Goal: Use online tool/utility: Utilize a website feature to perform a specific function

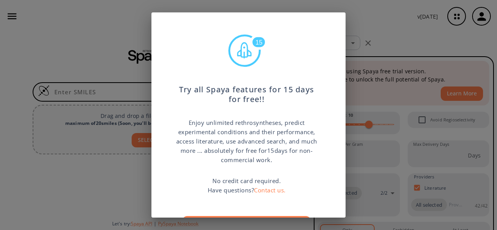
scroll to position [44, 0]
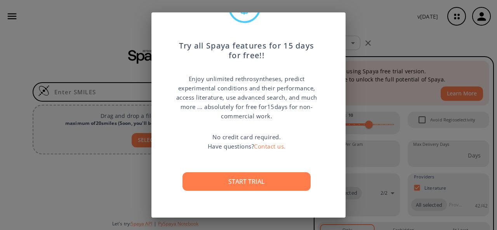
click at [231, 135] on p "No credit card required. Have questions? Contact us." at bounding box center [247, 141] width 78 height 19
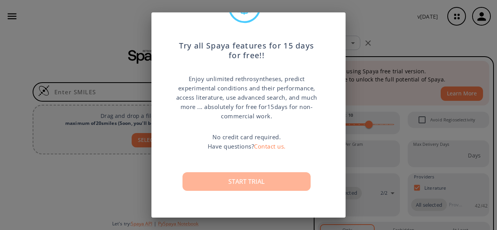
click at [234, 182] on button "Start trial" at bounding box center [246, 181] width 128 height 19
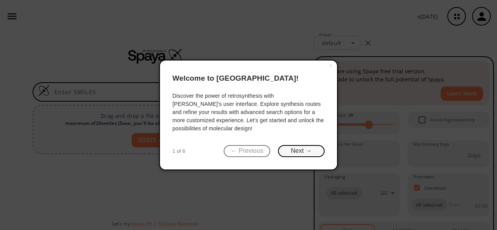
click at [279, 154] on button "Next →" at bounding box center [301, 151] width 47 height 12
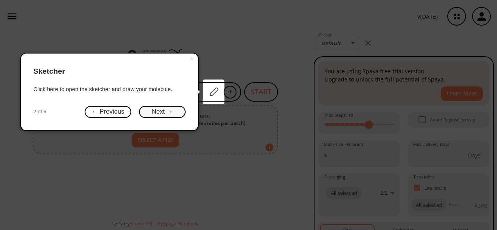
click at [156, 108] on button "Next →" at bounding box center [162, 112] width 47 height 12
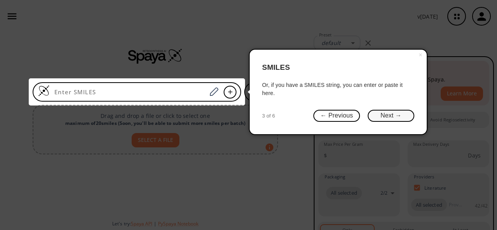
click at [381, 115] on button "Next →" at bounding box center [391, 116] width 47 height 12
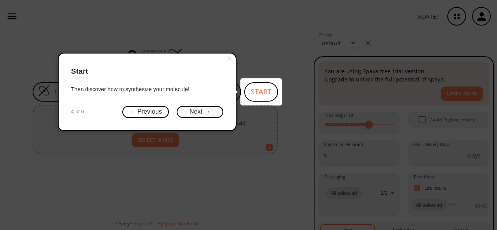
click at [191, 111] on button "Next →" at bounding box center [200, 112] width 47 height 12
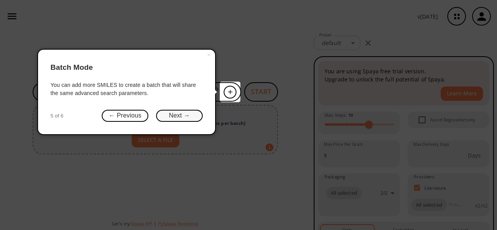
click at [186, 117] on button "Next →" at bounding box center [179, 116] width 47 height 12
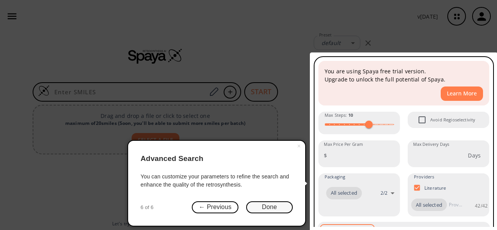
click at [268, 206] on button "Done" at bounding box center [269, 207] width 47 height 12
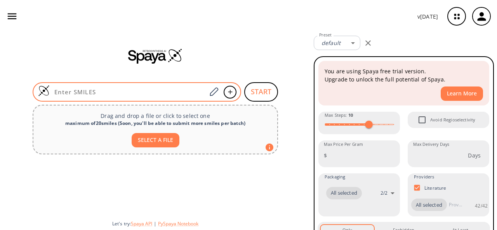
click at [90, 92] on input at bounding box center [128, 92] width 157 height 8
paste input "C\1(=N\N=C(/c2c(cc(oc2=O)OCC)OC)\C)/S[C@H](C(=O)N1COCC)CC(C)(C)C"
type input "C\1(=N\N=C(/c2c(cc(oc2=O)OCC)OC)\C)/S[C@H](C(=O)N1COCC)CC(C)(C)C"
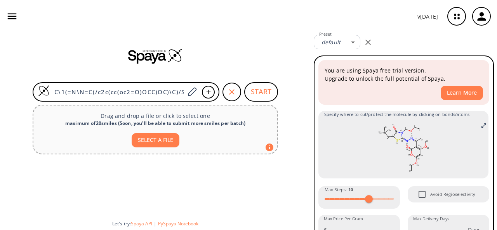
scroll to position [11, 0]
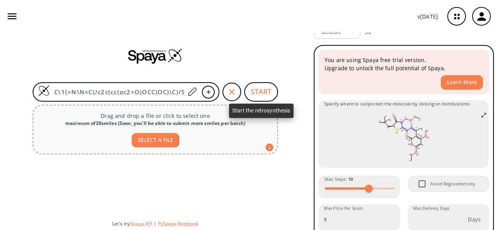
click at [259, 90] on button "START" at bounding box center [261, 91] width 34 height 19
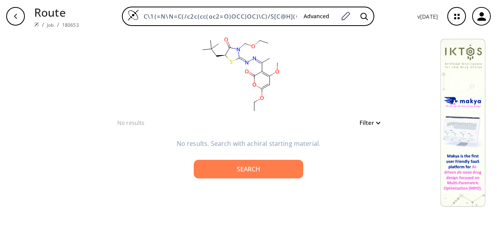
click at [54, 14] on p "Route" at bounding box center [56, 12] width 45 height 17
click at [16, 14] on icon "button" at bounding box center [15, 16] width 6 height 6
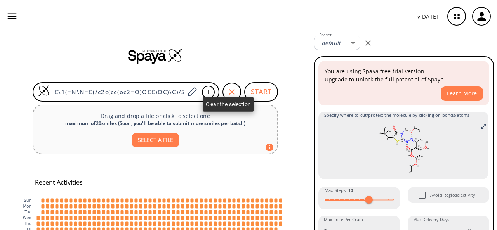
click at [224, 89] on div "button" at bounding box center [231, 92] width 19 height 19
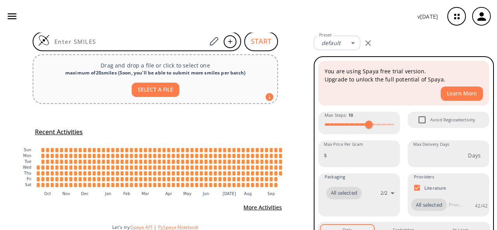
scroll to position [54, 0]
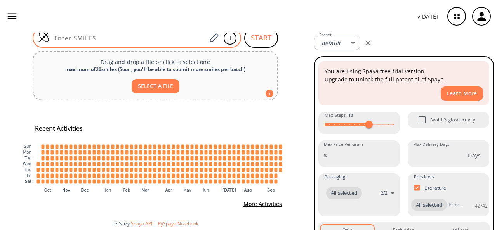
click at [140, 38] on input at bounding box center [128, 38] width 157 height 8
paste input "C\1(=N\N=C(/c2c(cc(oc2=O)/C=C/C)OC)\C)/S[C@H](C(=O)N1COCC)CC(=O)N(O)O"
type input "C\1(=N\N=C(/c2c(cc(oc2=O)/C=C/C)OC)\C)/S[C@H](C(=O)N1COCC)CC(=O)N(O)O"
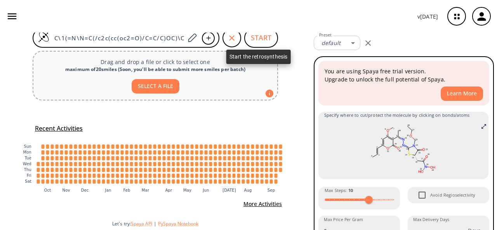
click at [253, 38] on button "START" at bounding box center [261, 37] width 34 height 19
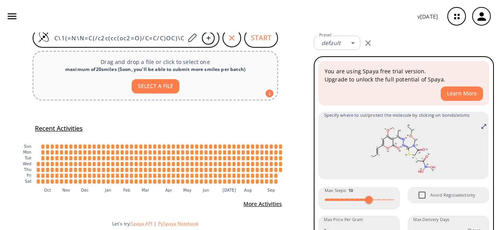
scroll to position [41, 0]
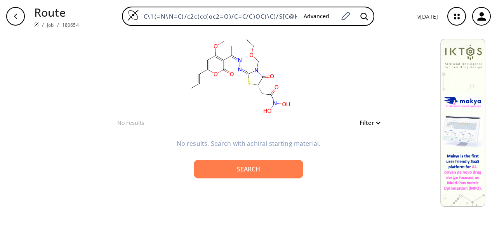
click at [378, 125] on button "Filter" at bounding box center [367, 123] width 25 height 6
click at [325, 94] on div at bounding box center [248, 115] width 497 height 230
click at [17, 17] on icon "button" at bounding box center [15, 16] width 6 height 6
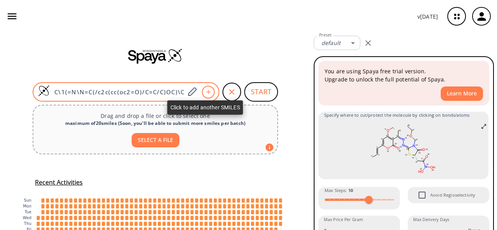
click at [209, 92] on div at bounding box center [208, 92] width 13 height 13
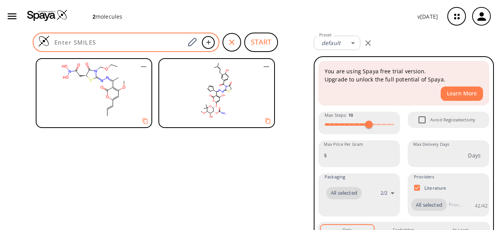
click at [108, 41] on input at bounding box center [117, 42] width 135 height 8
click at [140, 37] on div at bounding box center [126, 42] width 187 height 19
click at [147, 42] on input at bounding box center [117, 42] width 135 height 8
click at [105, 36] on div at bounding box center [126, 42] width 187 height 19
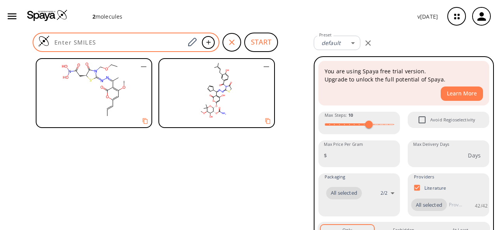
click at [105, 40] on input at bounding box center [117, 42] width 135 height 8
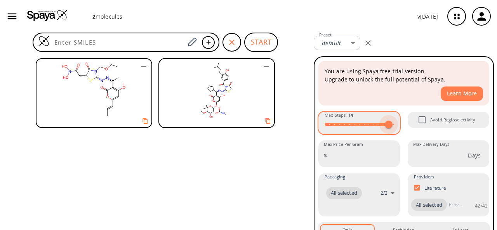
type input "15"
drag, startPoint x: 368, startPoint y: 125, endPoint x: 394, endPoint y: 122, distance: 26.9
click at [394, 122] on span at bounding box center [394, 125] width 8 height 8
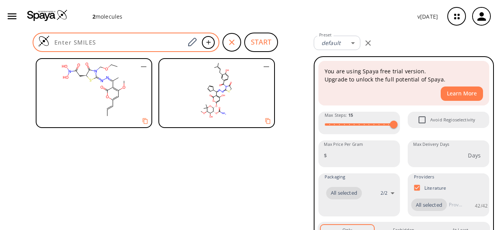
click at [95, 36] on div at bounding box center [126, 42] width 187 height 19
click at [96, 41] on input at bounding box center [117, 42] width 135 height 8
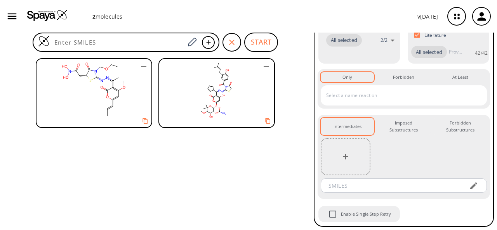
scroll to position [165, 0]
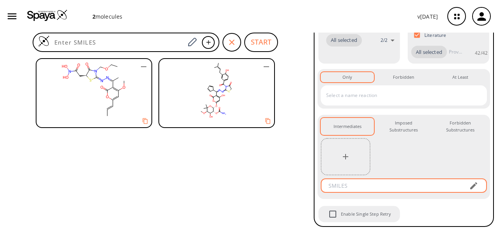
click at [340, 187] on input "text" at bounding box center [393, 186] width 140 height 14
paste input "C\1(=N\N=C(/c2c(=O)oc(cc2O)O[C@@H]2[C@@H]([C@H]([C@H](C(O2)(C)C)OC)O)OC(=O)N)\[…"
type input "C\1(=N\N=C(/c2c(=O)oc(cc2O)O[C@@H]2[C@@H]([C@H]([C@H](C(O2)(C)C)OC)O)OC(=O)N)\[…"
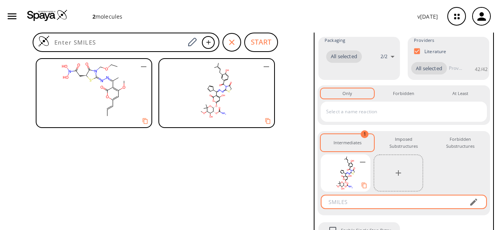
scroll to position [165, 0]
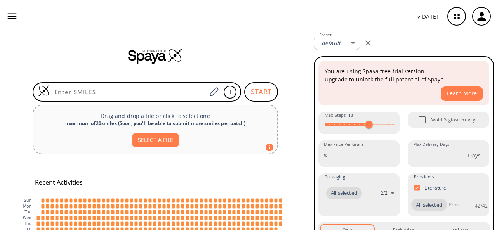
scroll to position [54, 0]
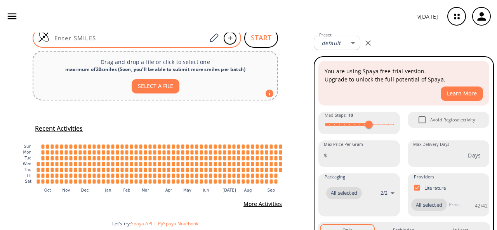
click at [109, 36] on input at bounding box center [128, 38] width 157 height 8
paste input "C\1(=N\N=C(/c2c(=O)oc(cc2O)O[C@@H]2[C@@H]([C@H]([C@H](C(O2)(C)C)OC)O)OC(=O)N)\[…"
type input "C\1(=N\N=C(/c2c(=O)oc(cc2O)O[C@@H]2[C@@H]([C@H]([C@H](C(O2)(C)C)OC)O)OC(=O)N)\[…"
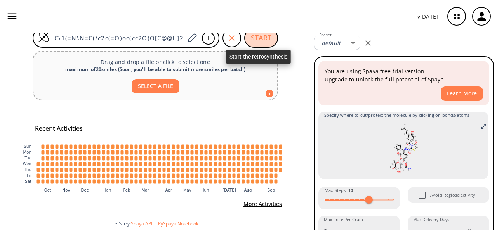
click at [271, 41] on button "START" at bounding box center [261, 37] width 34 height 19
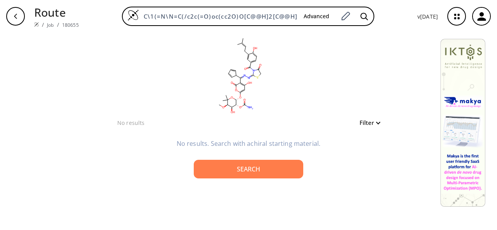
click at [374, 122] on button "Filter" at bounding box center [367, 123] width 25 height 6
click at [385, 100] on div at bounding box center [248, 115] width 497 height 230
click at [20, 15] on div "button" at bounding box center [15, 16] width 19 height 19
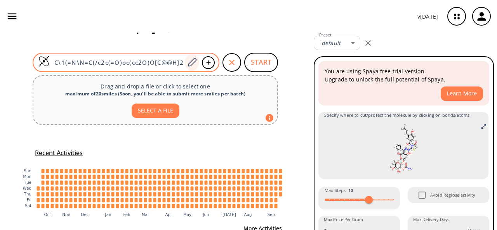
scroll to position [54, 0]
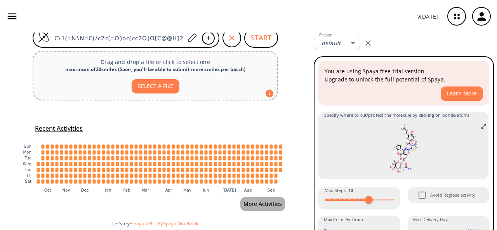
click at [271, 203] on button "More Activities" at bounding box center [262, 204] width 45 height 14
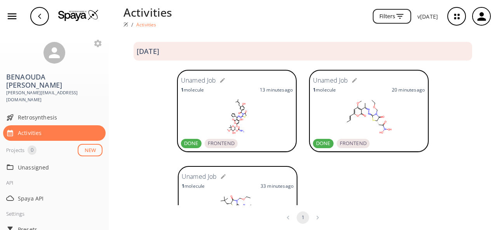
scroll to position [50, 0]
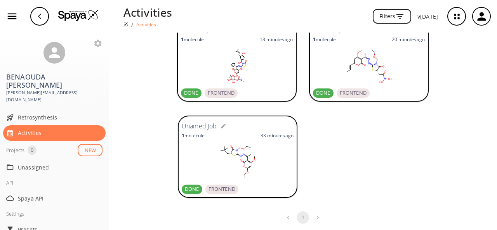
click at [184, 187] on span "DONE" at bounding box center [192, 190] width 21 height 8
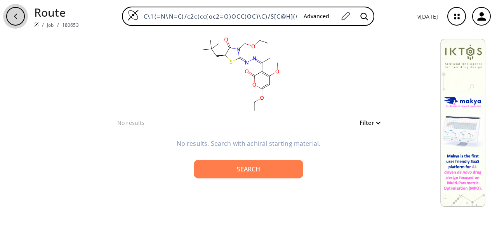
click at [21, 23] on div "button" at bounding box center [15, 16] width 19 height 19
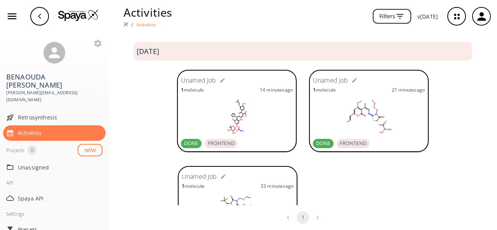
click at [159, 52] on h3 "[DATE]" at bounding box center [148, 51] width 23 height 8
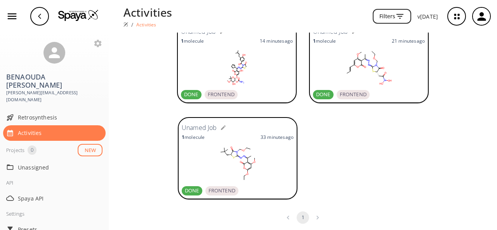
scroll to position [50, 0]
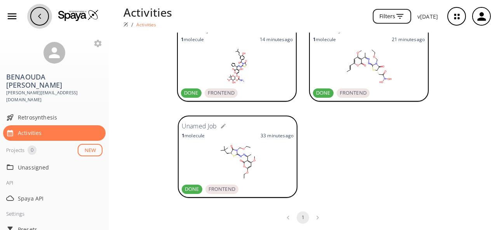
click at [36, 10] on div "button" at bounding box center [39, 16] width 19 height 19
